Goal: Information Seeking & Learning: Find specific fact

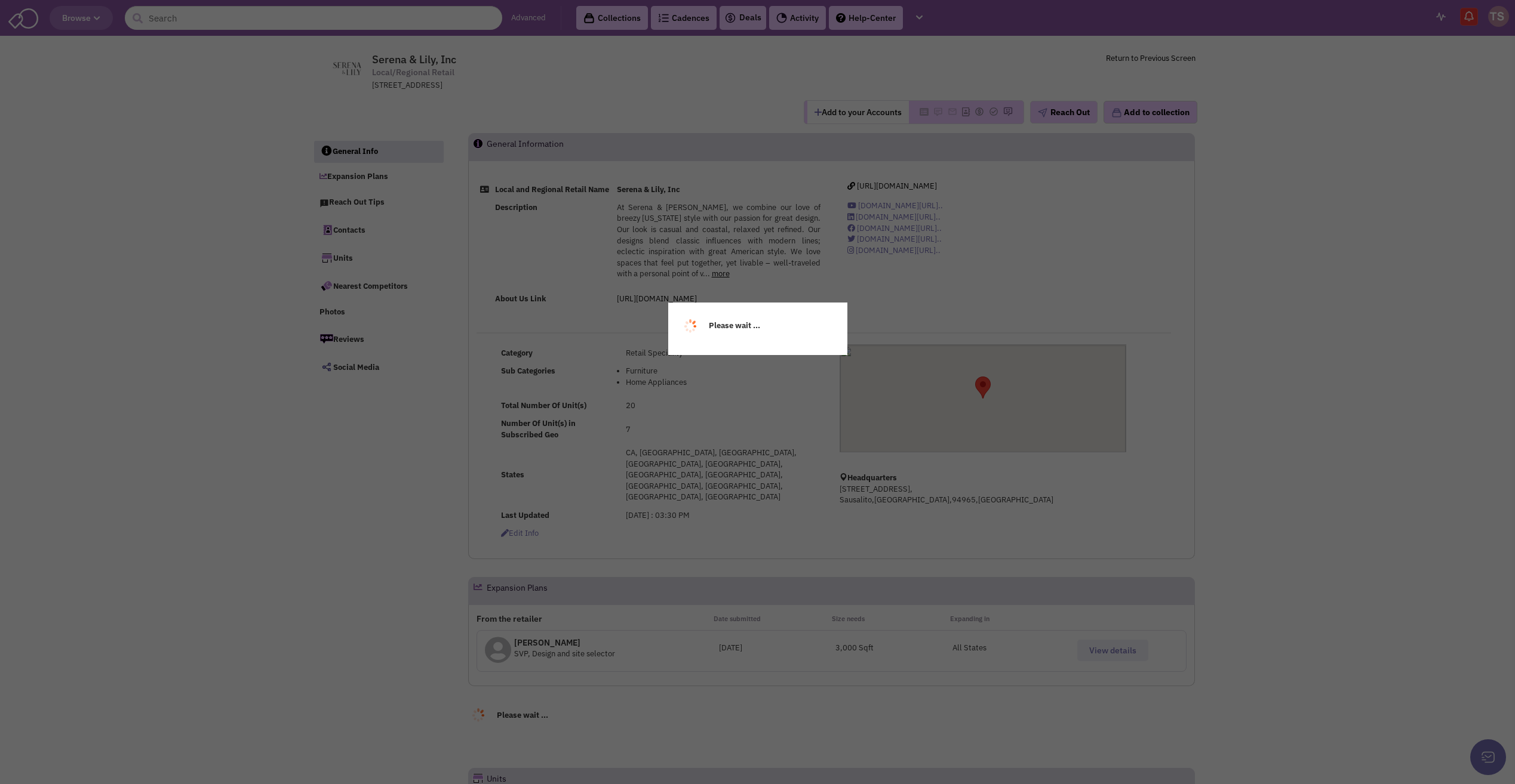
select select
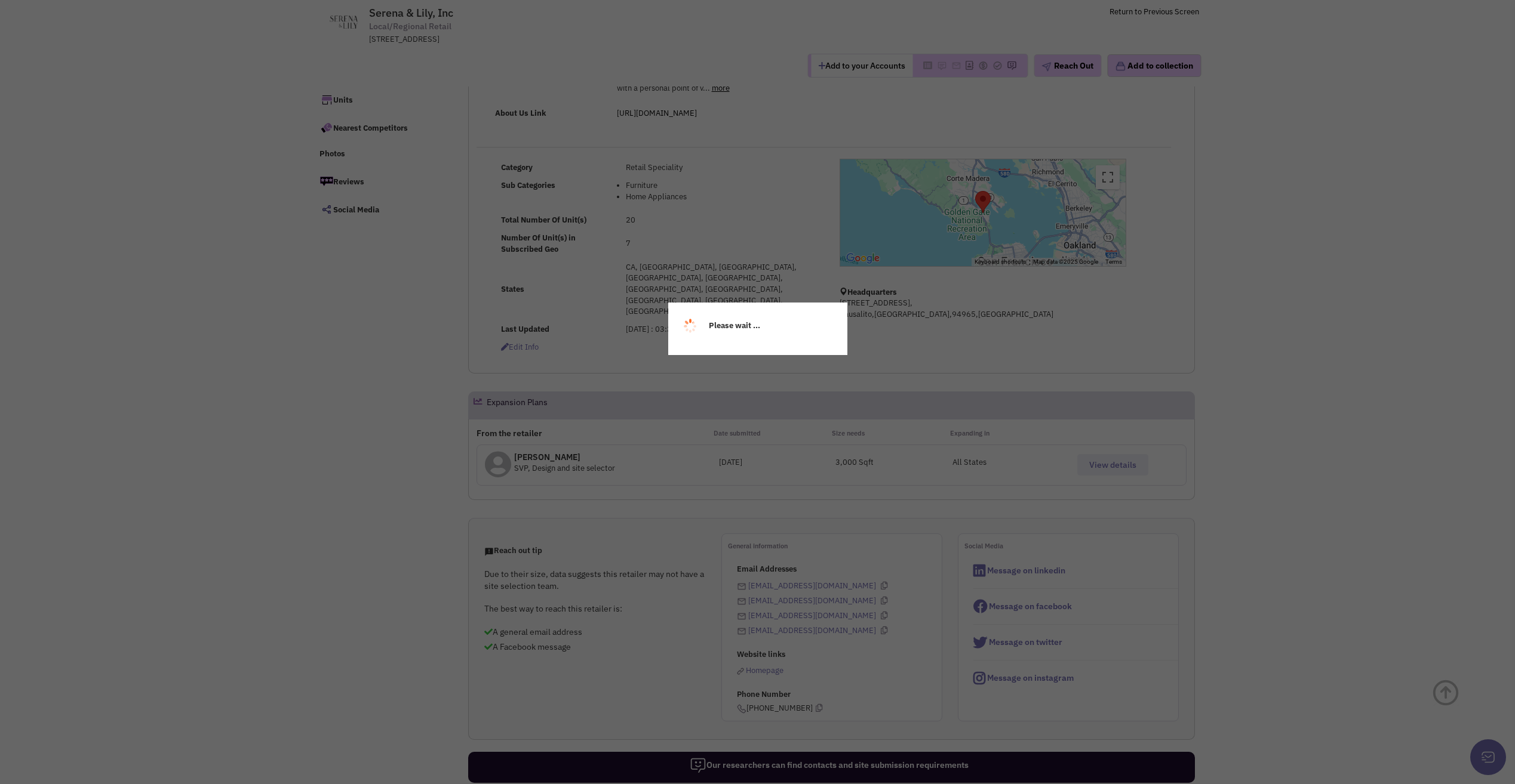
scroll to position [239, 0]
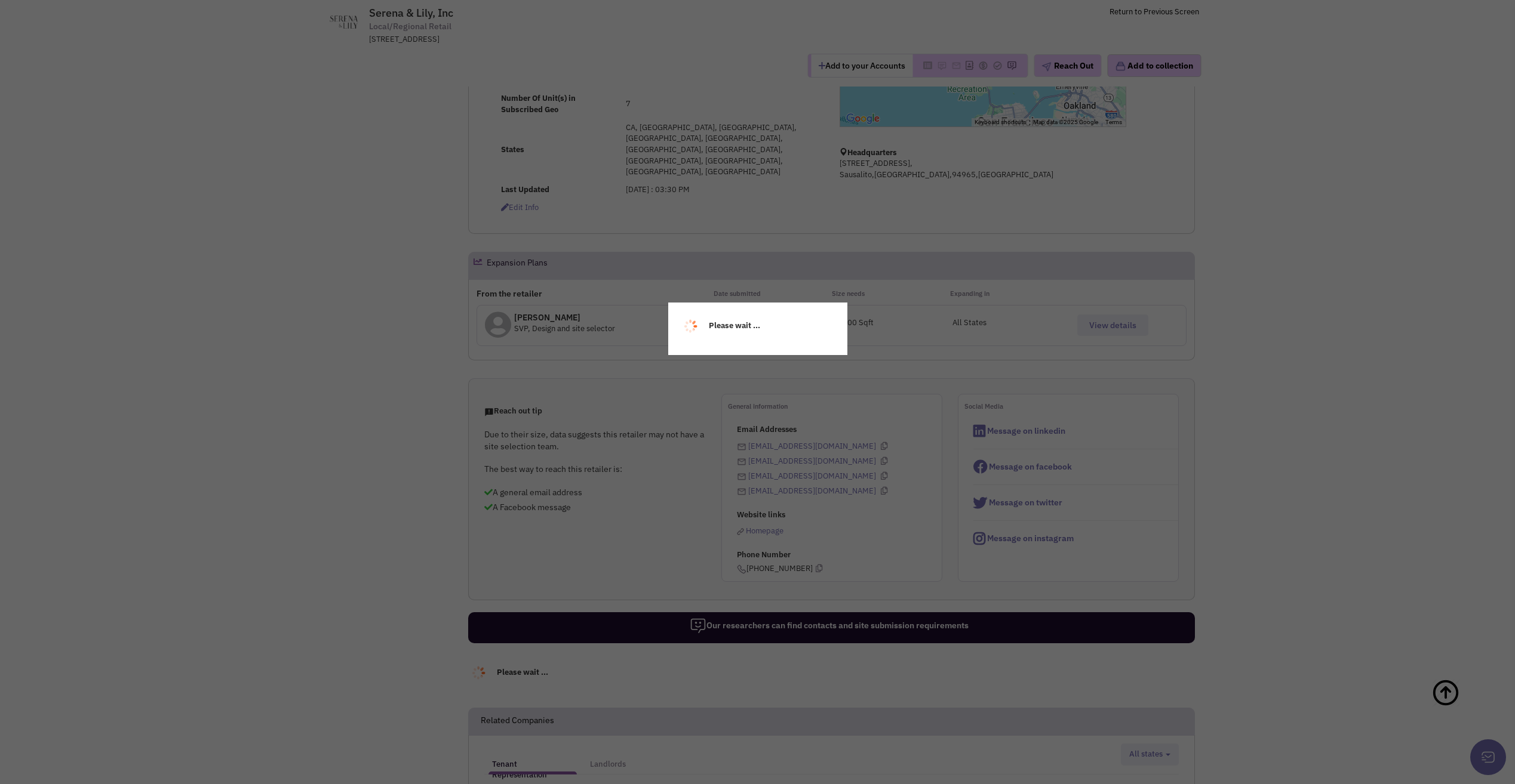
select select
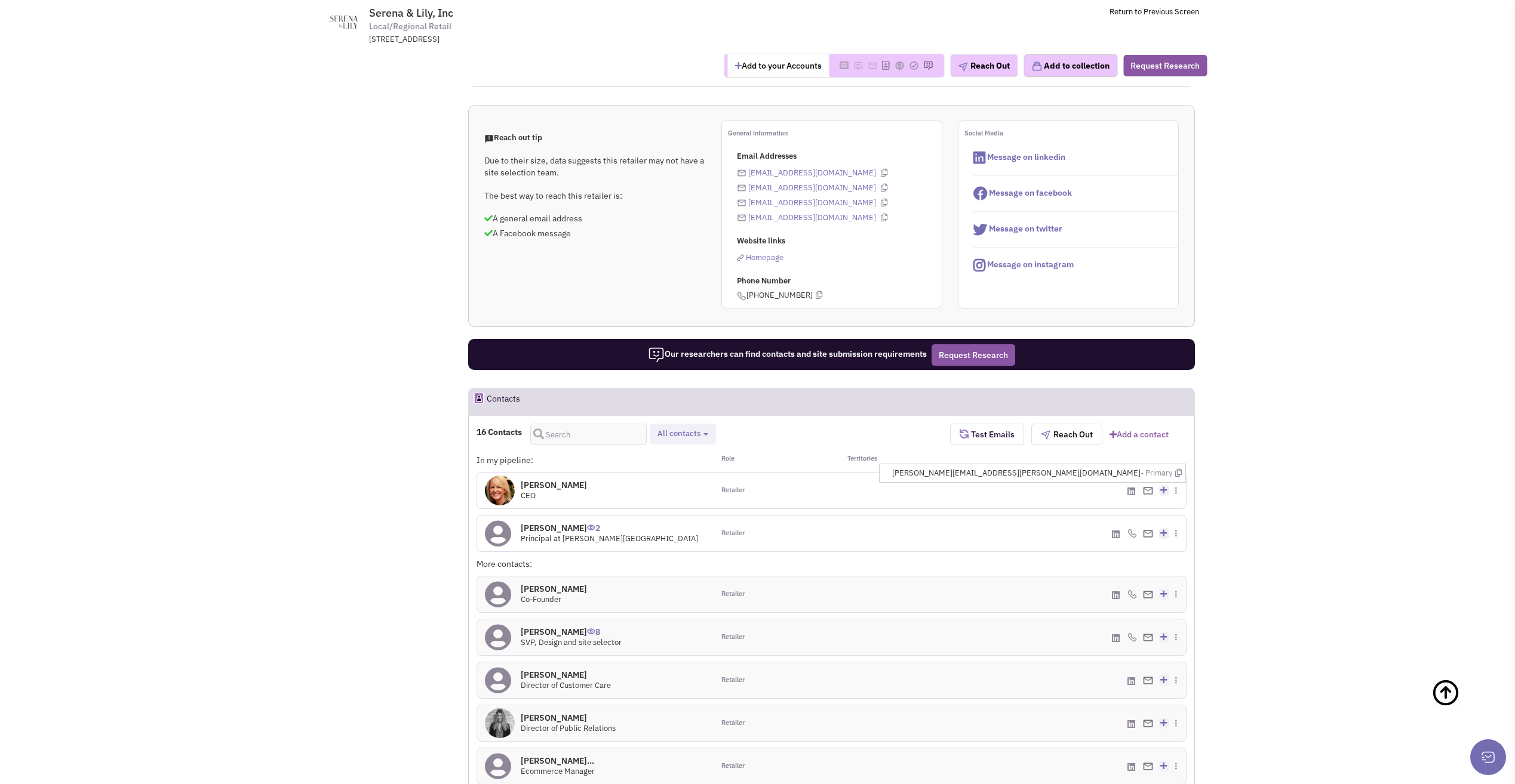
scroll to position [546, 0]
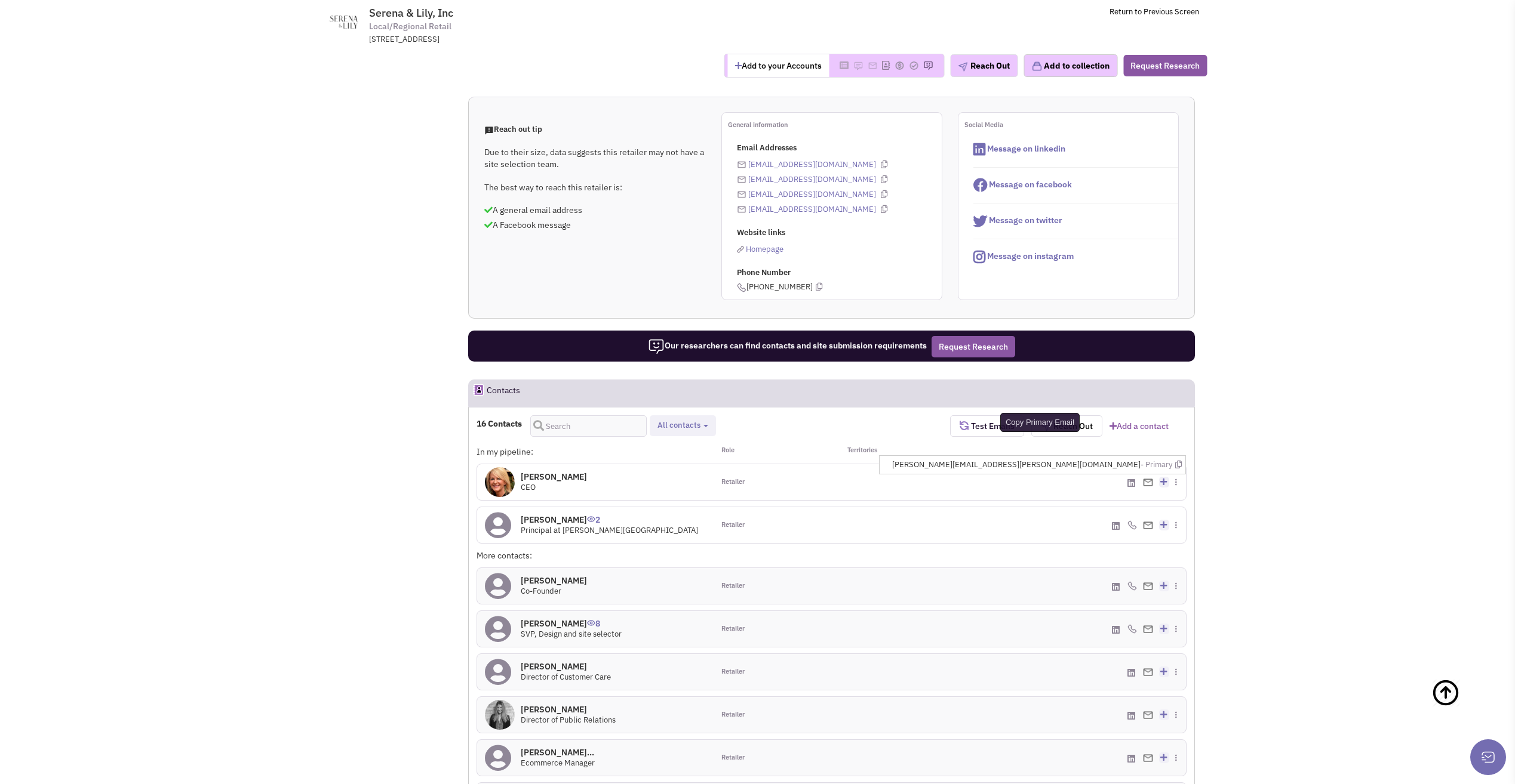
click at [1180, 461] on icon at bounding box center [1178, 465] width 6 height 8
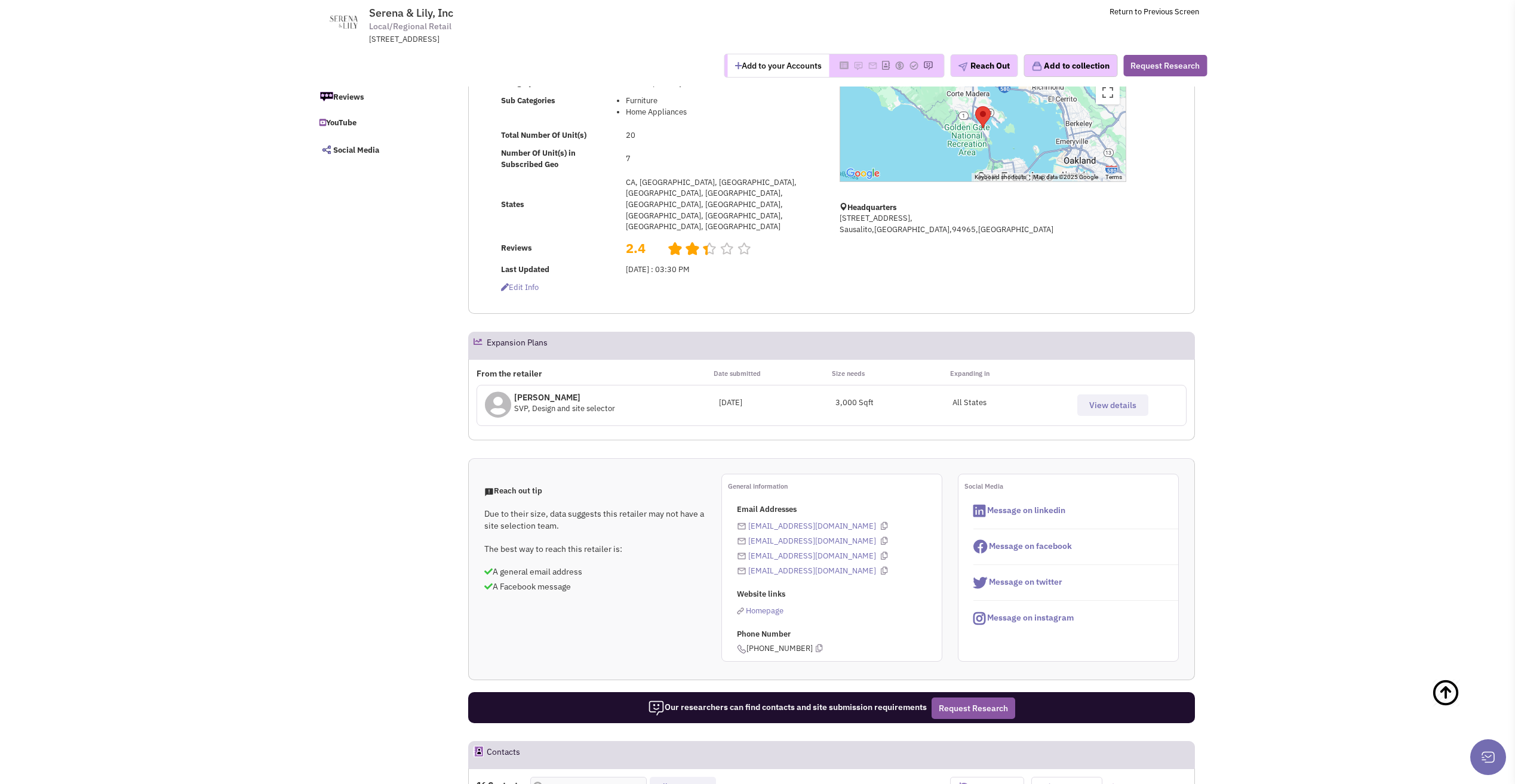
scroll to position [0, 0]
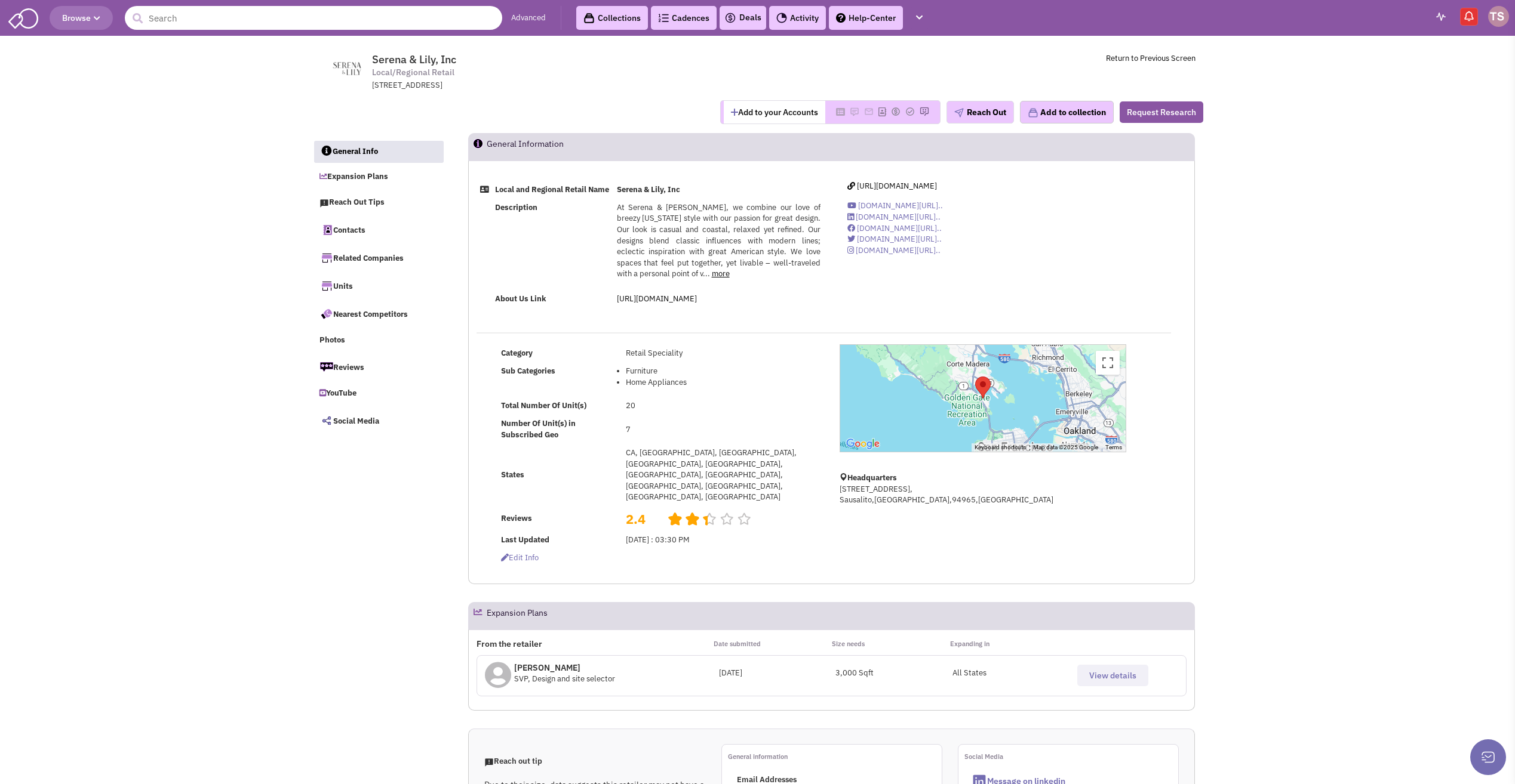
click at [181, 10] on input "text" at bounding box center [314, 18] width 378 height 24
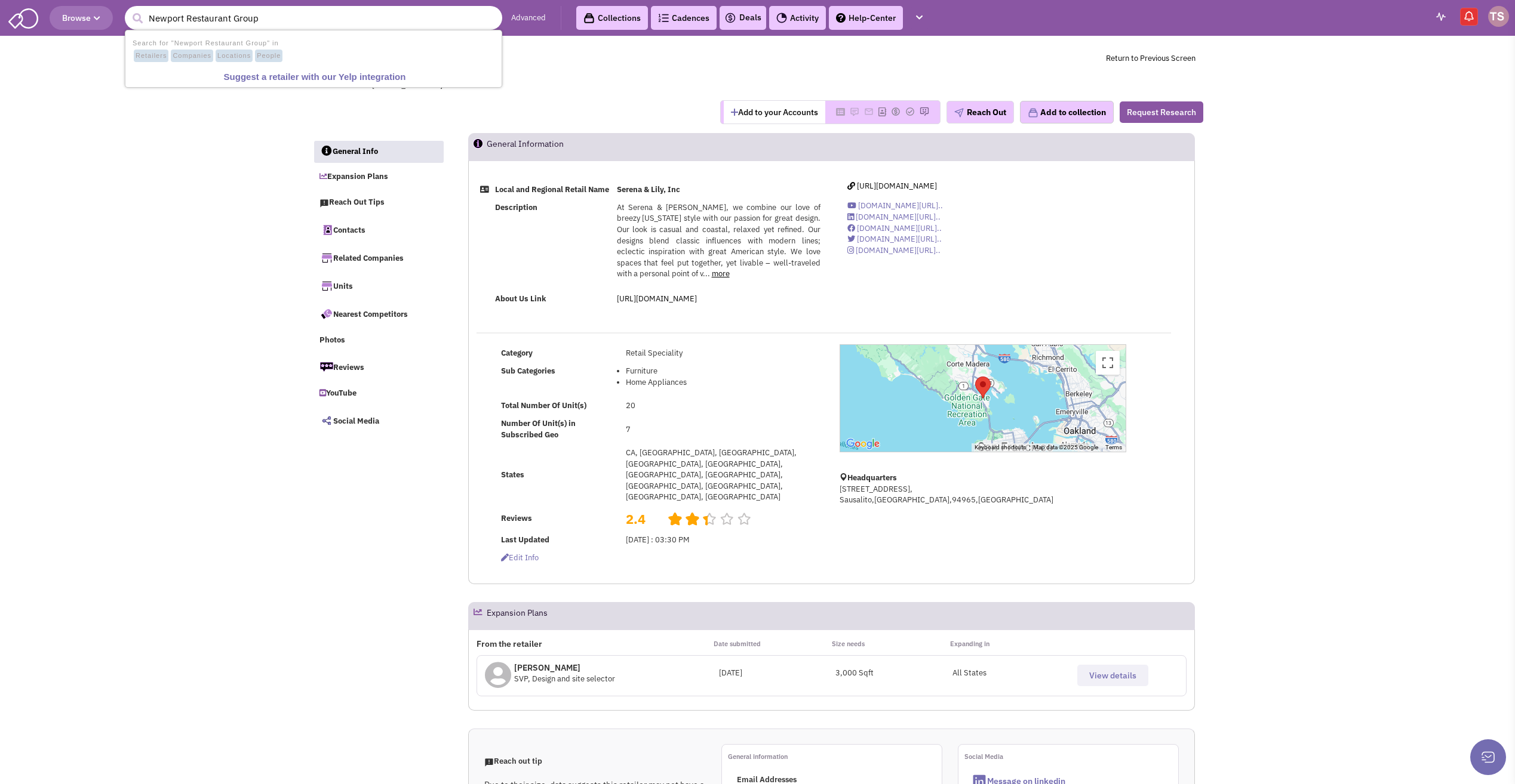
type input "Newport Restaurant Group"
click at [128, 10] on button "submit" at bounding box center [137, 18] width 18 height 18
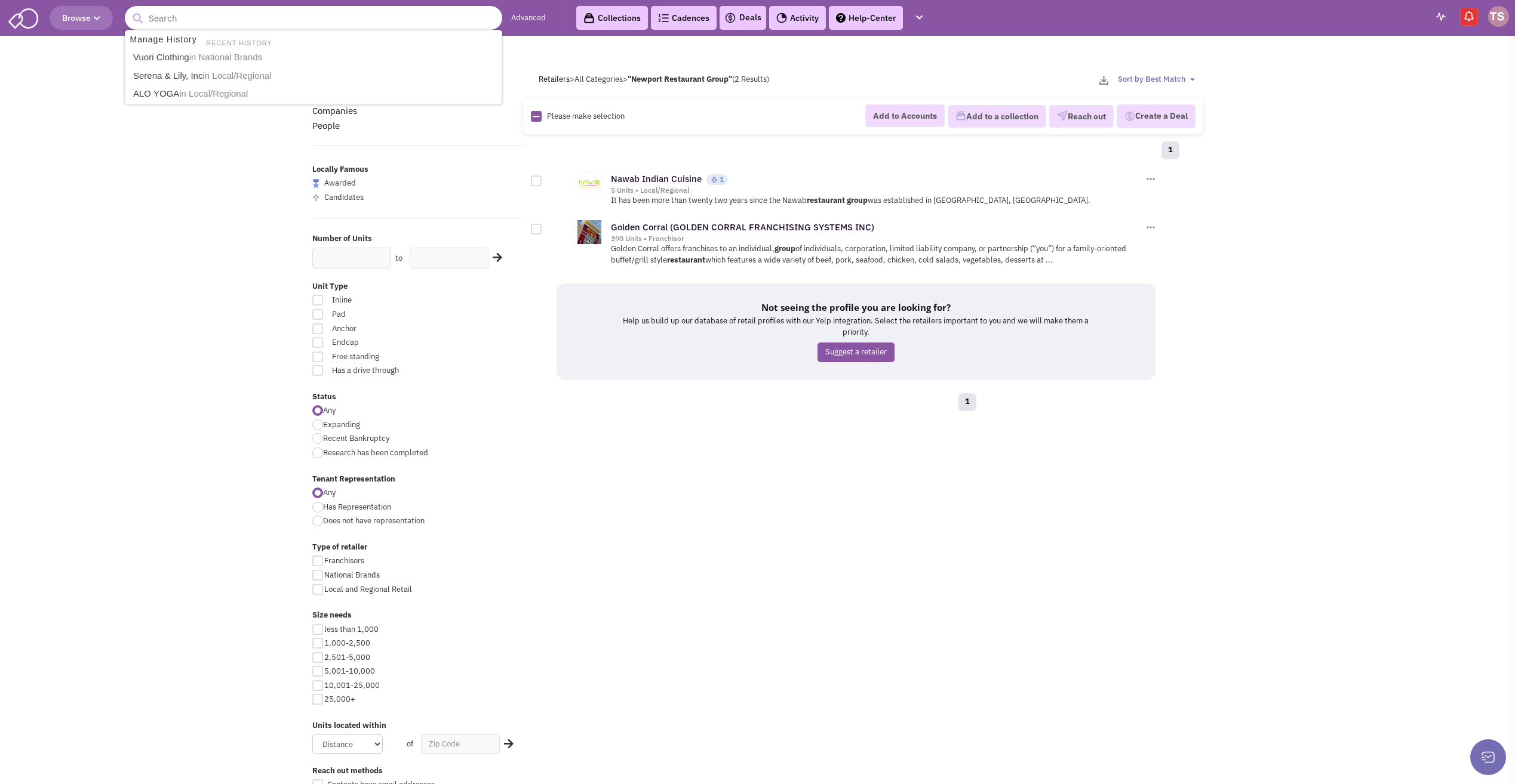
paste input "Mick Lamond"
type input "Mick Lamond"
click at [128, 10] on button "submit" at bounding box center [137, 18] width 18 height 18
